Goal: Task Accomplishment & Management: Use online tool/utility

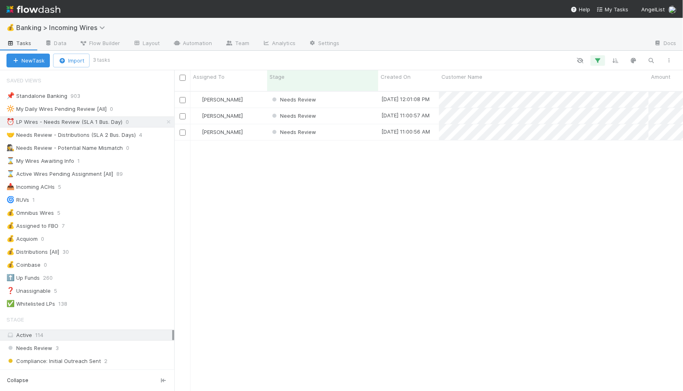
scroll to position [306, 509]
click at [328, 92] on div "Needs Review" at bounding box center [322, 100] width 111 height 16
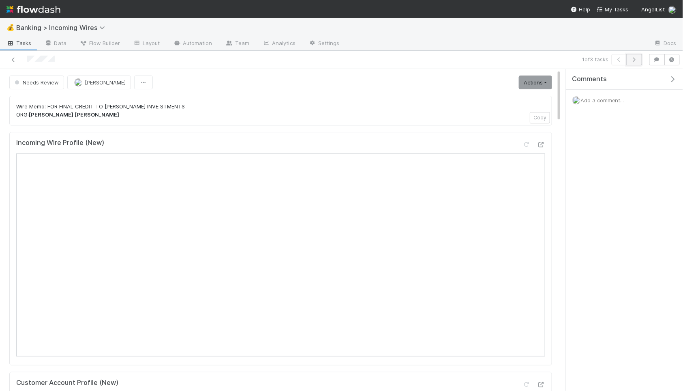
click at [633, 60] on icon "button" at bounding box center [635, 59] width 8 height 5
click at [635, 58] on icon "button" at bounding box center [635, 59] width 8 height 5
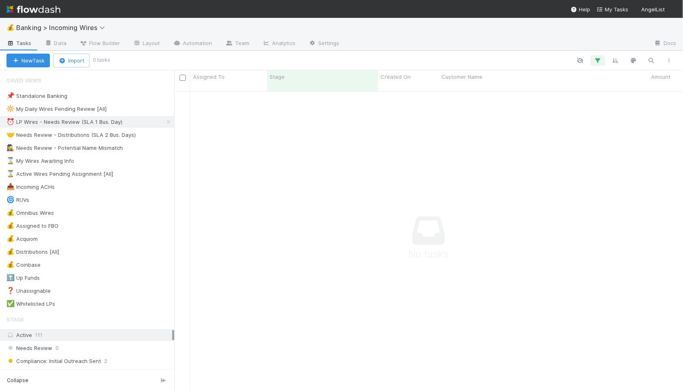
scroll to position [306, 509]
click at [86, 136] on div "🤝 Needs Review - Distributions (SLA 2 Bus. Days)" at bounding box center [70, 135] width 129 height 10
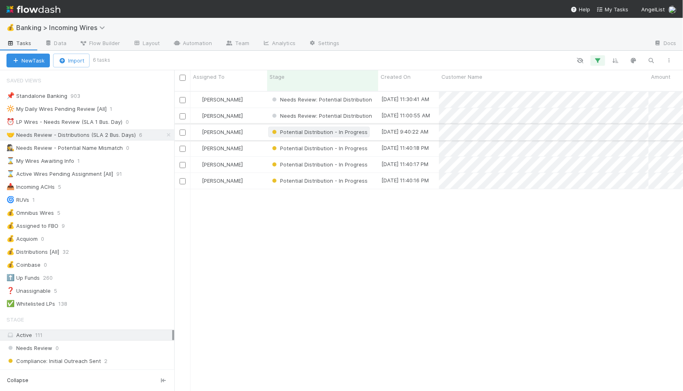
scroll to position [306, 509]
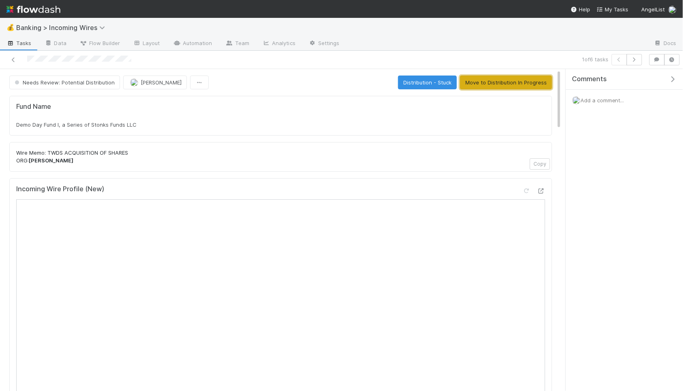
click at [522, 81] on button "Move to Distribution In Progress" at bounding box center [506, 82] width 92 height 14
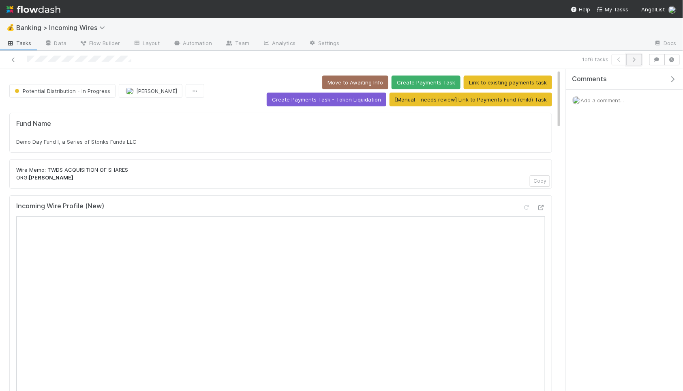
click at [635, 60] on icon "button" at bounding box center [635, 59] width 8 height 5
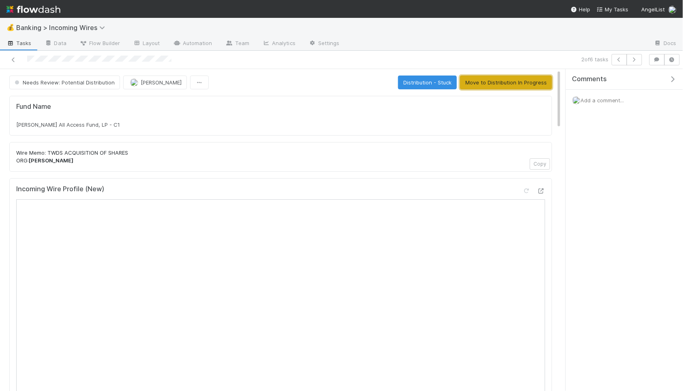
click at [496, 88] on button "Move to Distribution In Progress" at bounding box center [506, 82] width 92 height 14
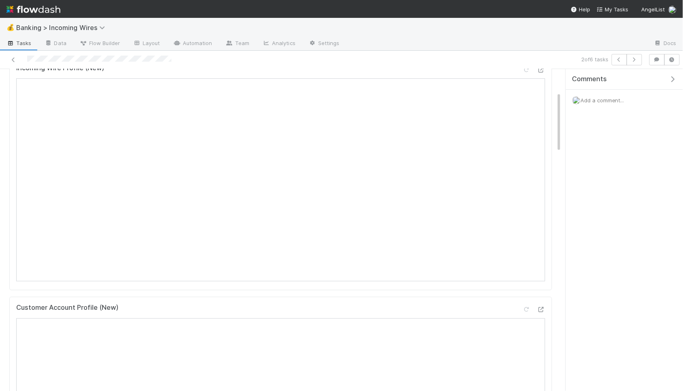
scroll to position [138, 0]
click at [618, 58] on icon "button" at bounding box center [620, 59] width 8 height 5
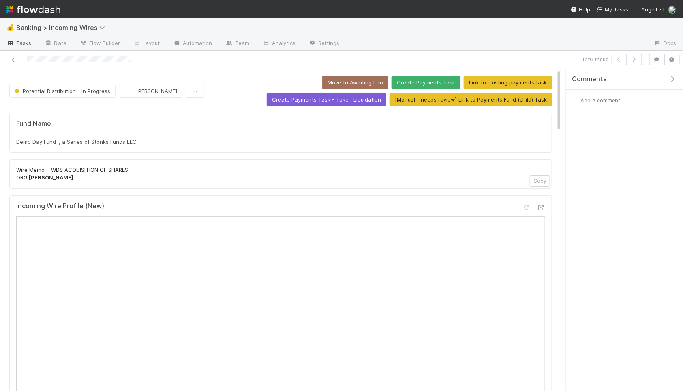
click at [82, 145] on div "Demo Day Fund I, a Series of Stonks Funds LLC" at bounding box center [280, 141] width 529 height 8
copy div "Demo Day Fund I, a Series of Stonks Funds LLC"
click at [638, 61] on icon "button" at bounding box center [635, 59] width 8 height 5
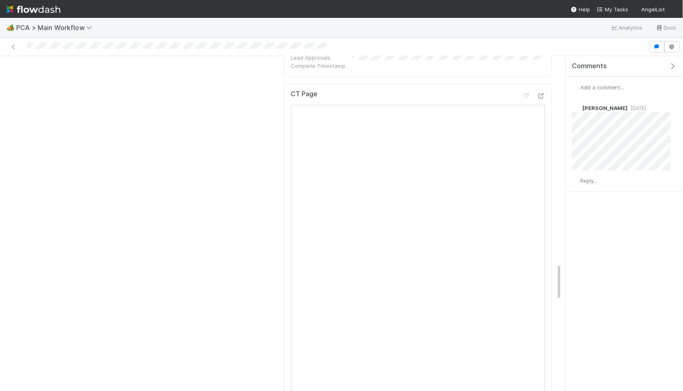
scroll to position [1862, 0]
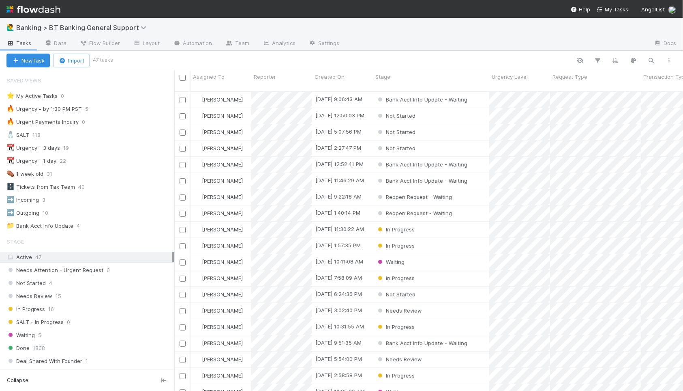
scroll to position [306, 509]
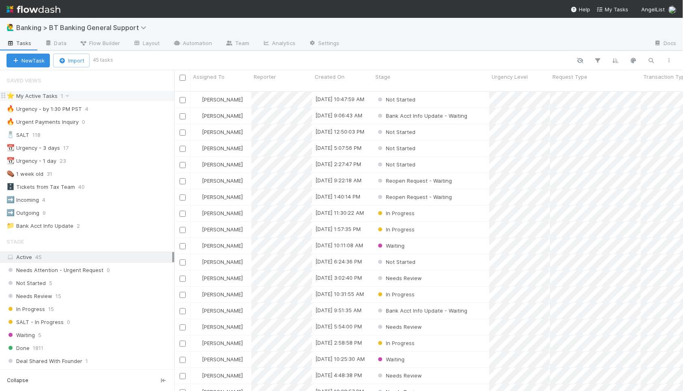
click at [96, 99] on div "⭐ My Active Tasks 1" at bounding box center [90, 96] width 168 height 10
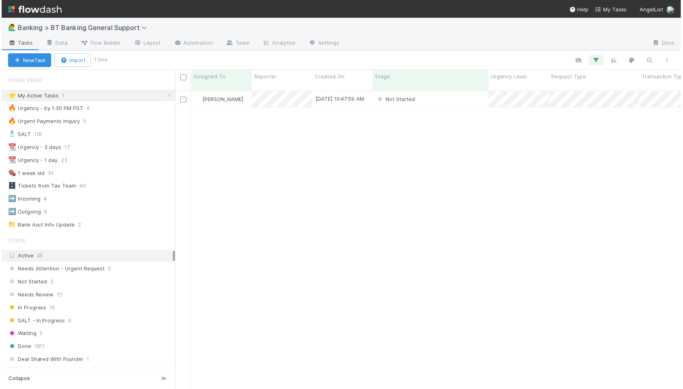
scroll to position [306, 509]
click at [459, 93] on div "Not Started" at bounding box center [431, 100] width 116 height 16
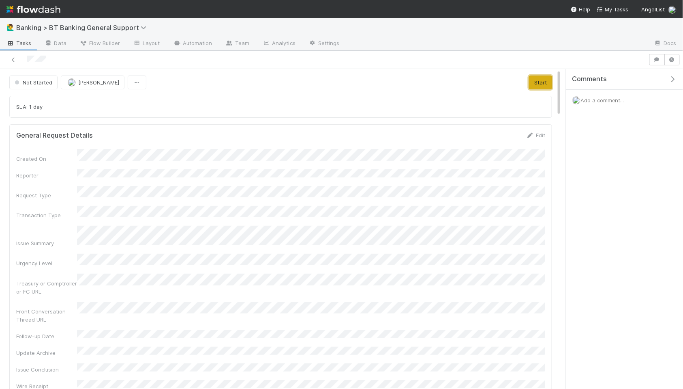
click at [541, 86] on button "Start" at bounding box center [540, 82] width 23 height 14
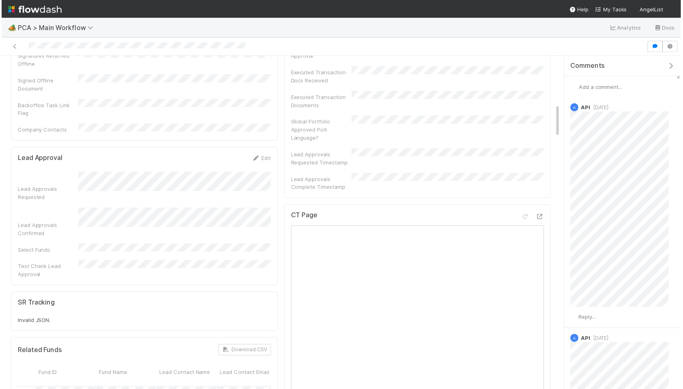
scroll to position [595, 0]
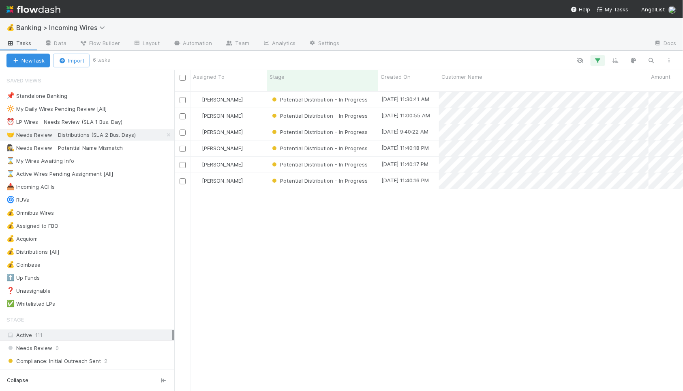
scroll to position [306, 509]
click at [169, 135] on icon at bounding box center [169, 134] width 8 height 5
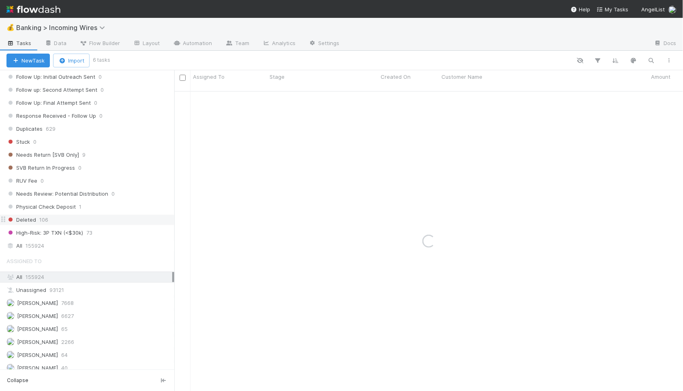
scroll to position [492, 0]
click at [93, 249] on div "All 155924" at bounding box center [89, 245] width 166 height 10
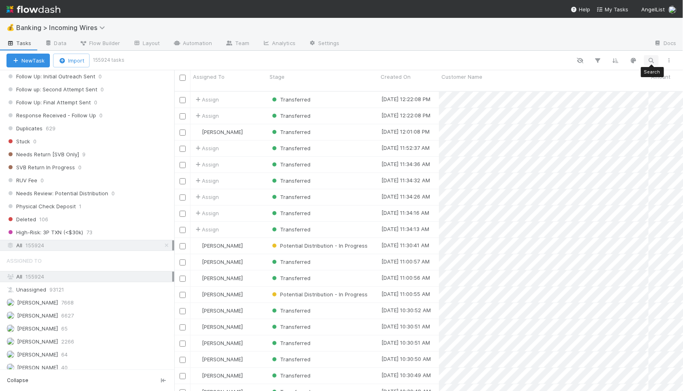
scroll to position [306, 509]
click at [651, 61] on icon "button" at bounding box center [652, 60] width 8 height 7
type input "Leda srls"
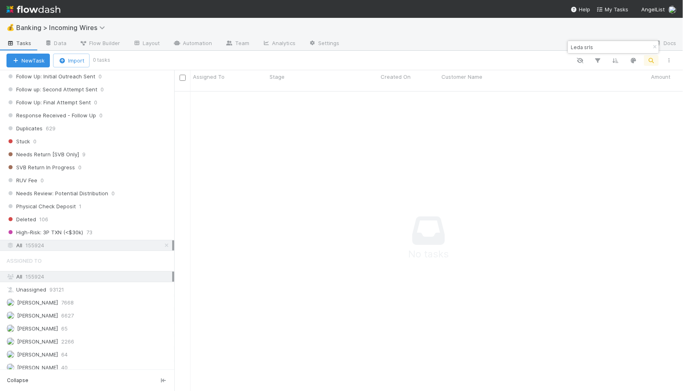
click at [611, 49] on input "Leda srls" at bounding box center [609, 47] width 81 height 10
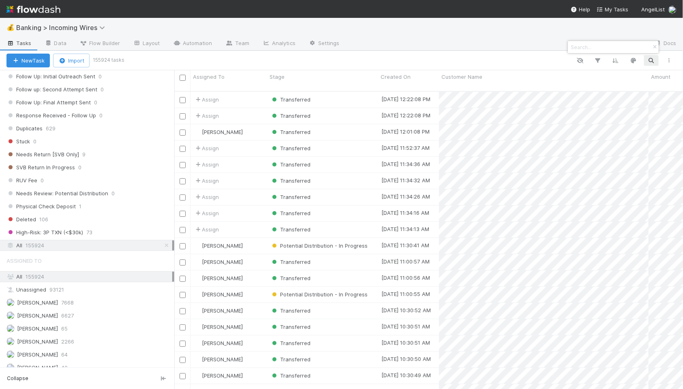
scroll to position [0, 0]
click at [623, 44] on input at bounding box center [609, 47] width 81 height 10
paste input "Alessio Cianflone"
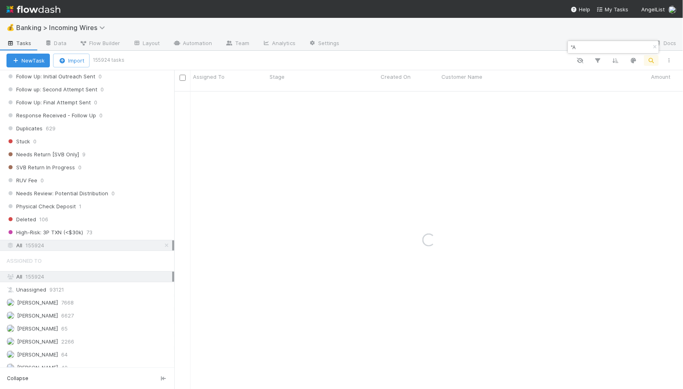
type input """
paste input "Alessio Cianflone"
type input "Alessio Cianflone"
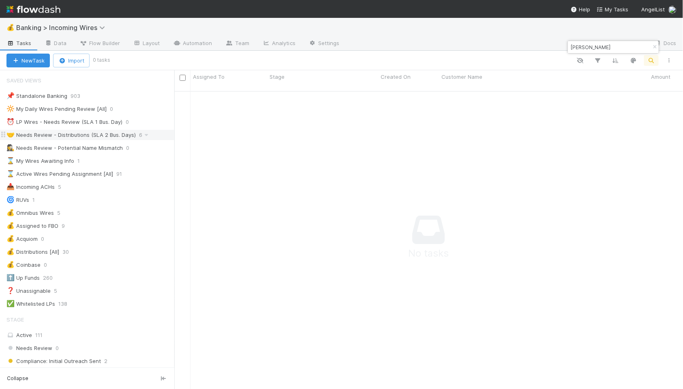
scroll to position [0, 0]
click at [73, 119] on div "⏰ LP Wires - Needs Review (SLA 1 Bus. Day)" at bounding box center [64, 122] width 116 height 10
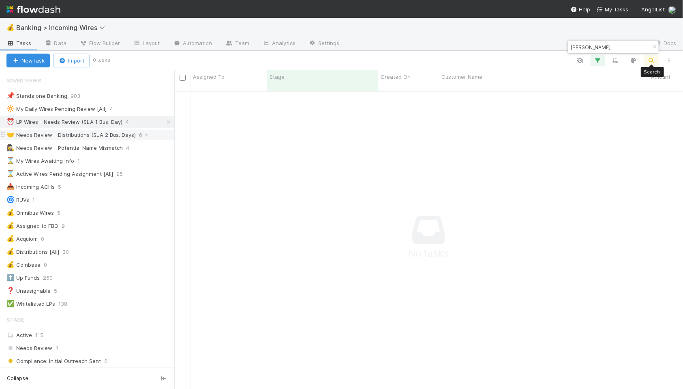
scroll to position [305, 509]
click at [653, 45] on icon "button" at bounding box center [655, 47] width 8 height 5
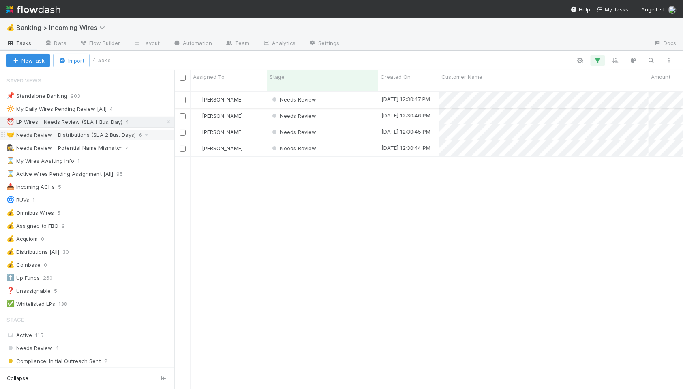
click at [352, 95] on div "Needs Review" at bounding box center [322, 100] width 111 height 16
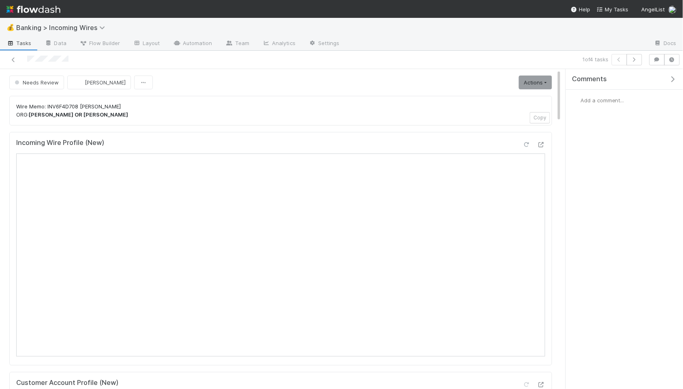
scroll to position [0, 0]
click at [638, 61] on icon "button" at bounding box center [635, 59] width 8 height 5
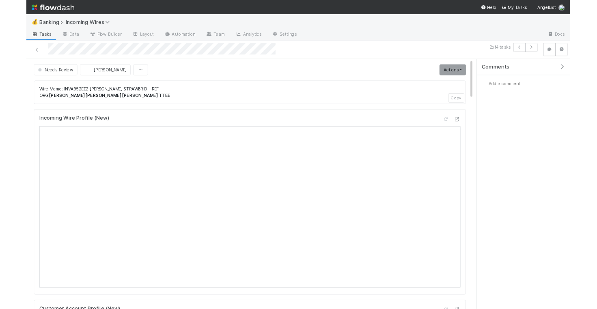
scroll to position [0, 0]
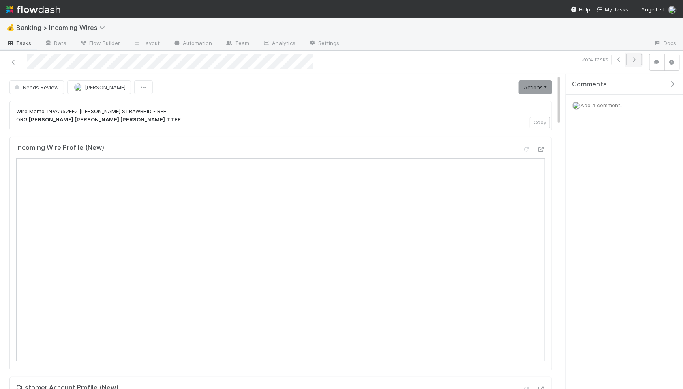
click at [636, 59] on icon "button" at bounding box center [635, 59] width 8 height 5
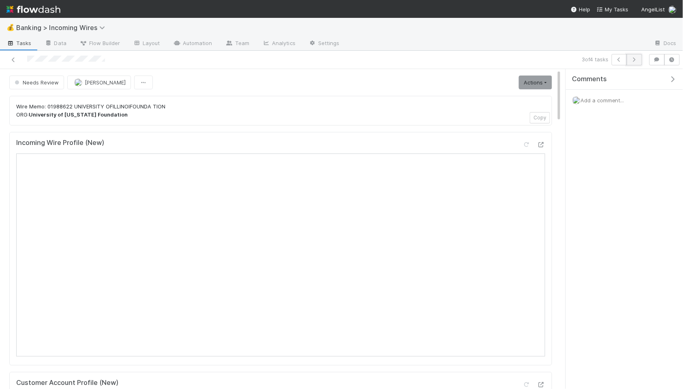
click at [636, 62] on button "button" at bounding box center [634, 59] width 15 height 11
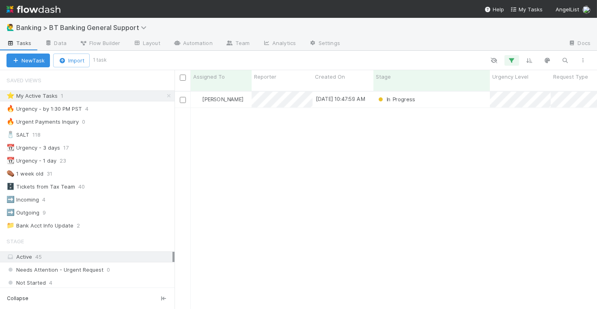
scroll to position [225, 422]
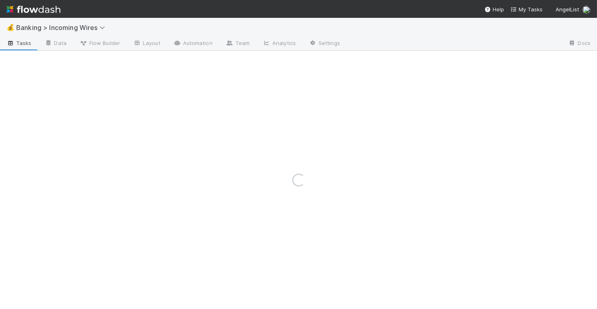
drag, startPoint x: 307, startPoint y: 215, endPoint x: 307, endPoint y: 202, distance: 13.8
click at [307, 212] on div "Loading..." at bounding box center [298, 180] width 597 height 258
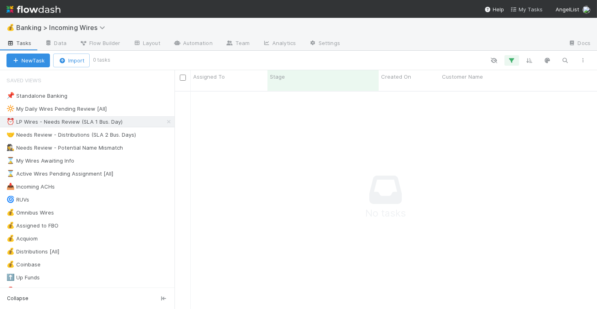
scroll to position [225, 422]
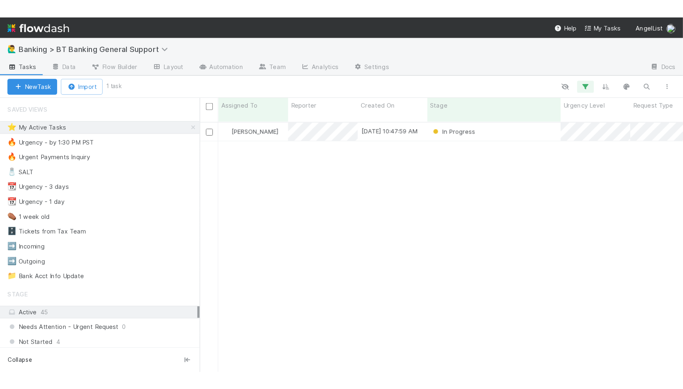
scroll to position [0, 0]
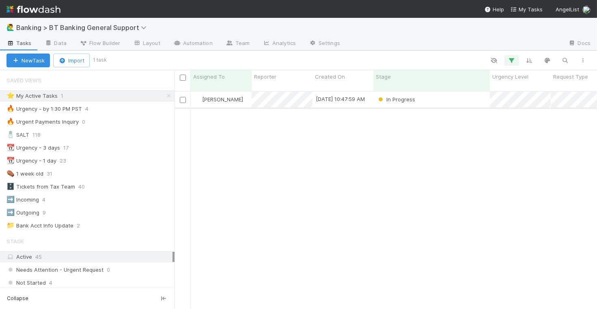
click at [455, 95] on div "In Progress" at bounding box center [431, 100] width 116 height 16
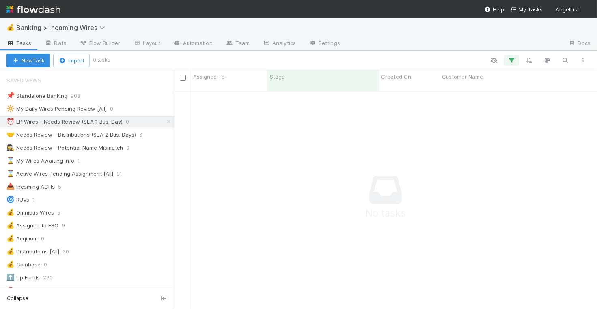
scroll to position [0, 0]
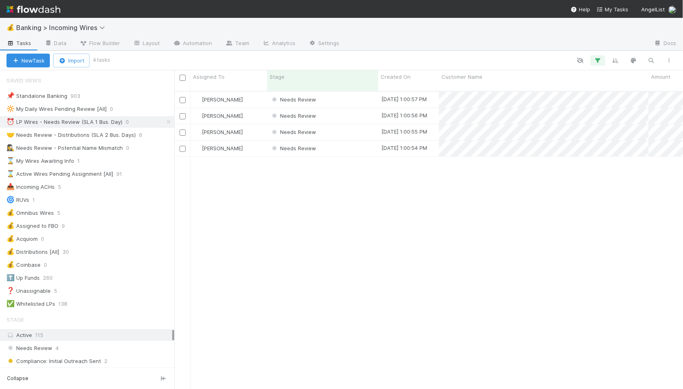
scroll to position [305, 509]
click at [358, 92] on div "Needs Review" at bounding box center [322, 100] width 111 height 16
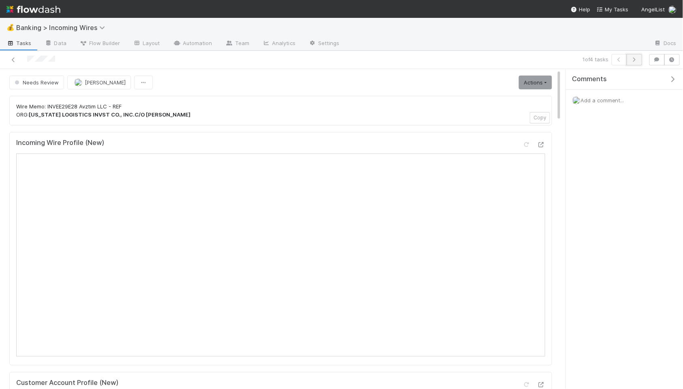
click at [596, 62] on icon "button" at bounding box center [635, 59] width 8 height 5
click at [596, 60] on icon "button" at bounding box center [635, 59] width 8 height 5
click at [596, 63] on button "button" at bounding box center [634, 59] width 15 height 11
